Goal: Transaction & Acquisition: Purchase product/service

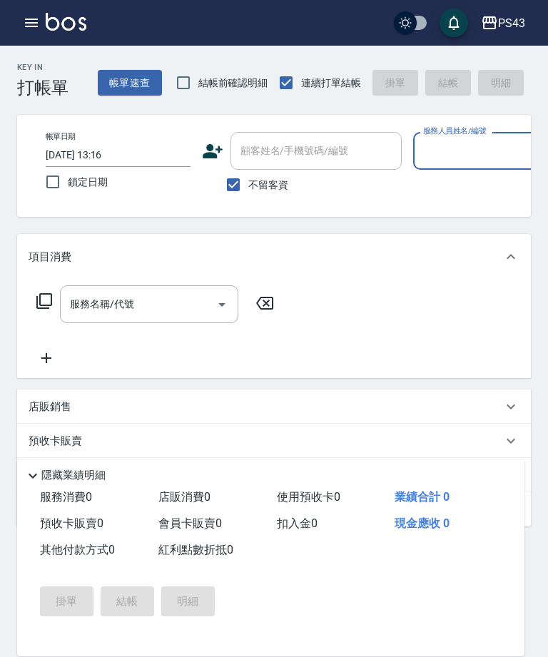
click at [473, 154] on input "服務人員姓名/編號" at bounding box center [486, 150] width 132 height 25
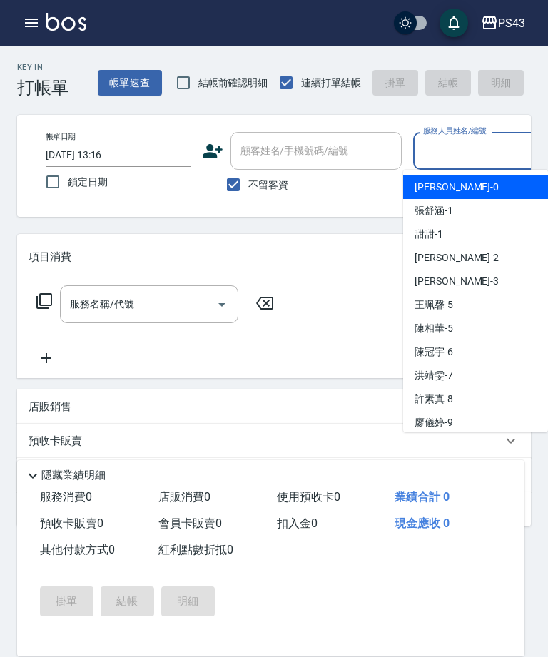
click at [447, 161] on input "服務人員姓名/編號" at bounding box center [486, 150] width 132 height 25
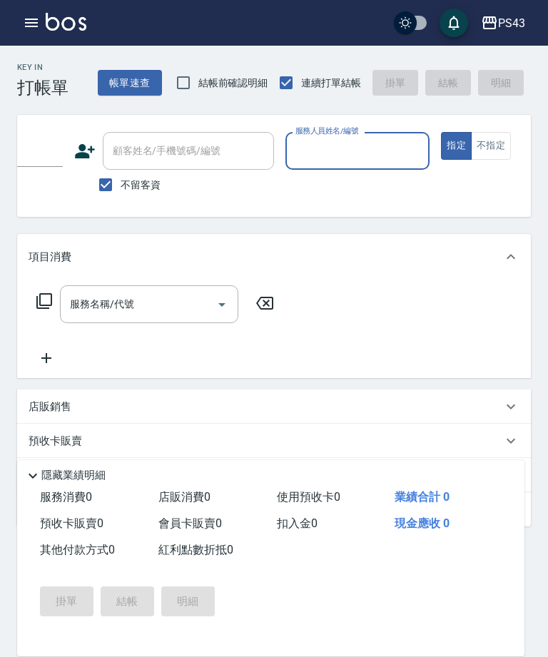
scroll to position [0, 151]
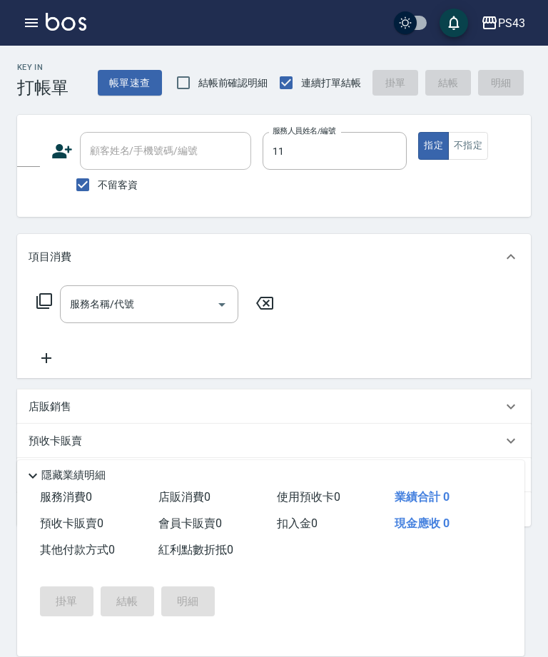
type input "[PERSON_NAME]-11"
type button "true"
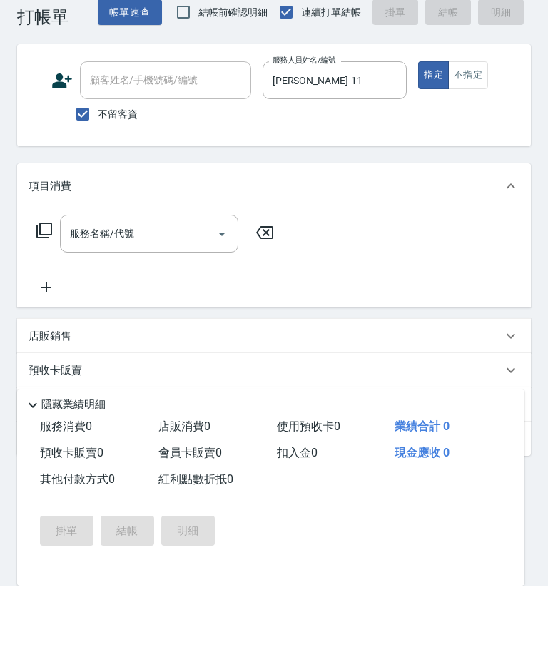
scroll to position [36, 0]
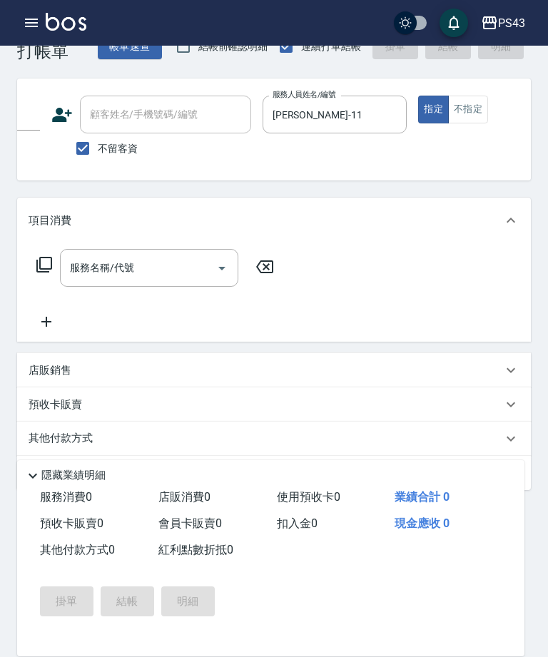
click at [259, 373] on div "店販銷售" at bounding box center [266, 370] width 474 height 15
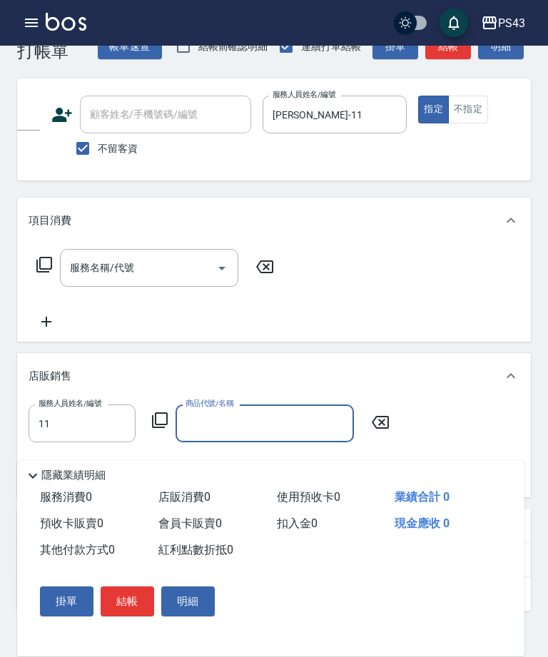
type input "[PERSON_NAME]-11"
type input "5"
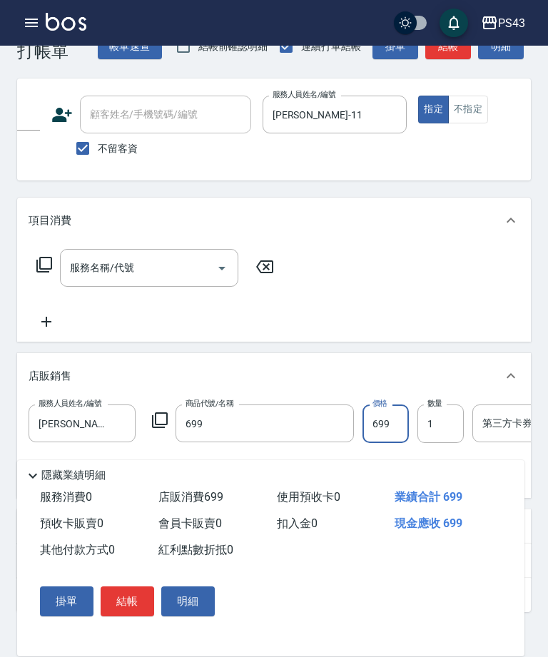
type input "[PERSON_NAME]涼洗護組"
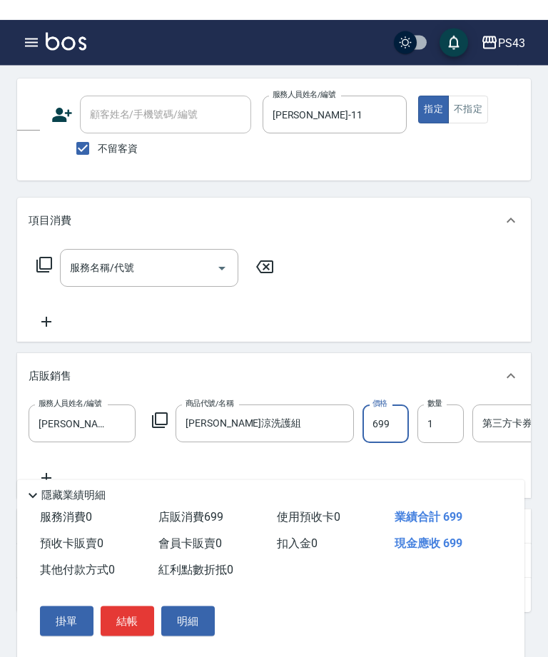
scroll to position [56, 0]
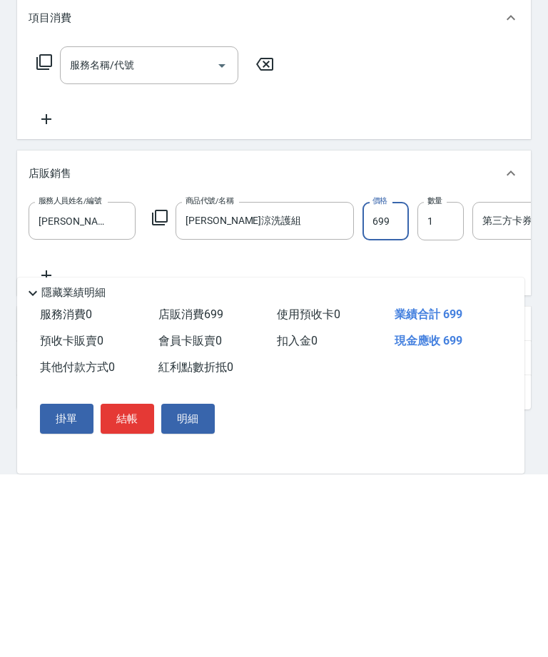
click at [126, 587] on button "結帳" at bounding box center [128, 602] width 54 height 30
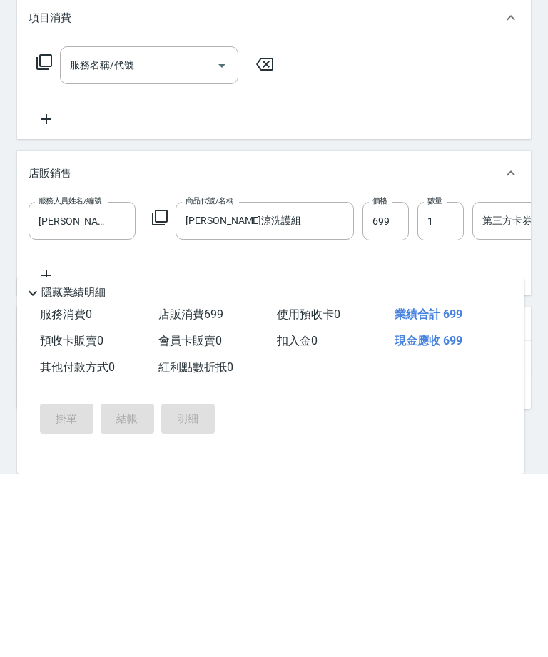
scroll to position [158, 0]
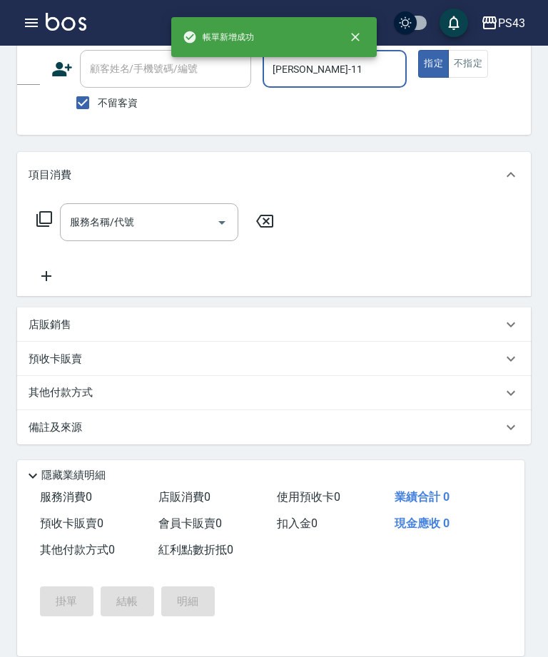
type input "[DATE] 13:17"
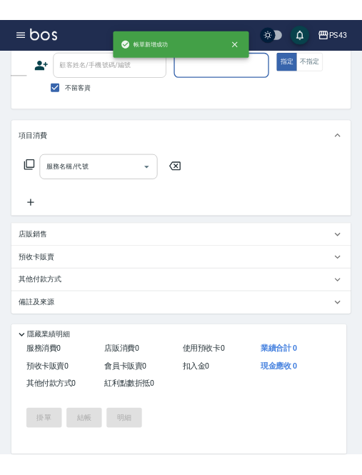
scroll to position [0, 0]
